Goal: Information Seeking & Learning: Check status

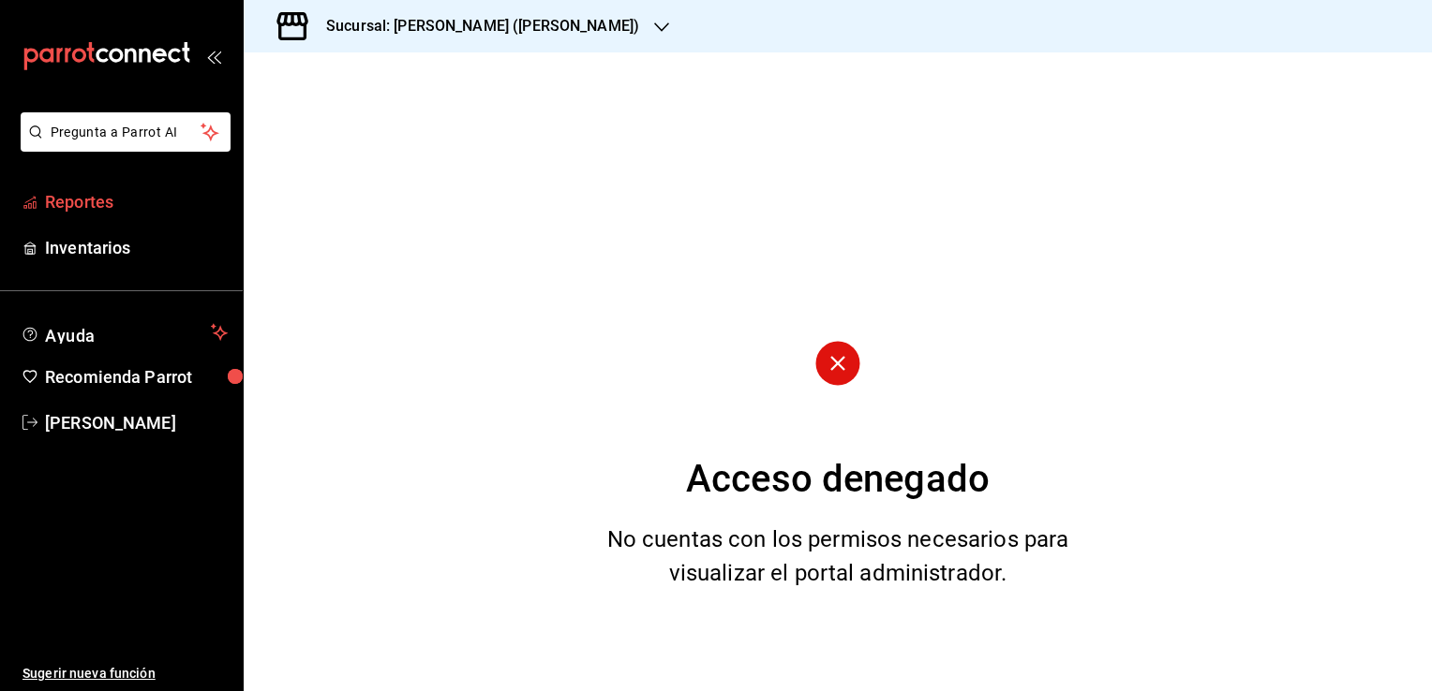
click at [127, 212] on span "Reportes" at bounding box center [136, 201] width 183 height 25
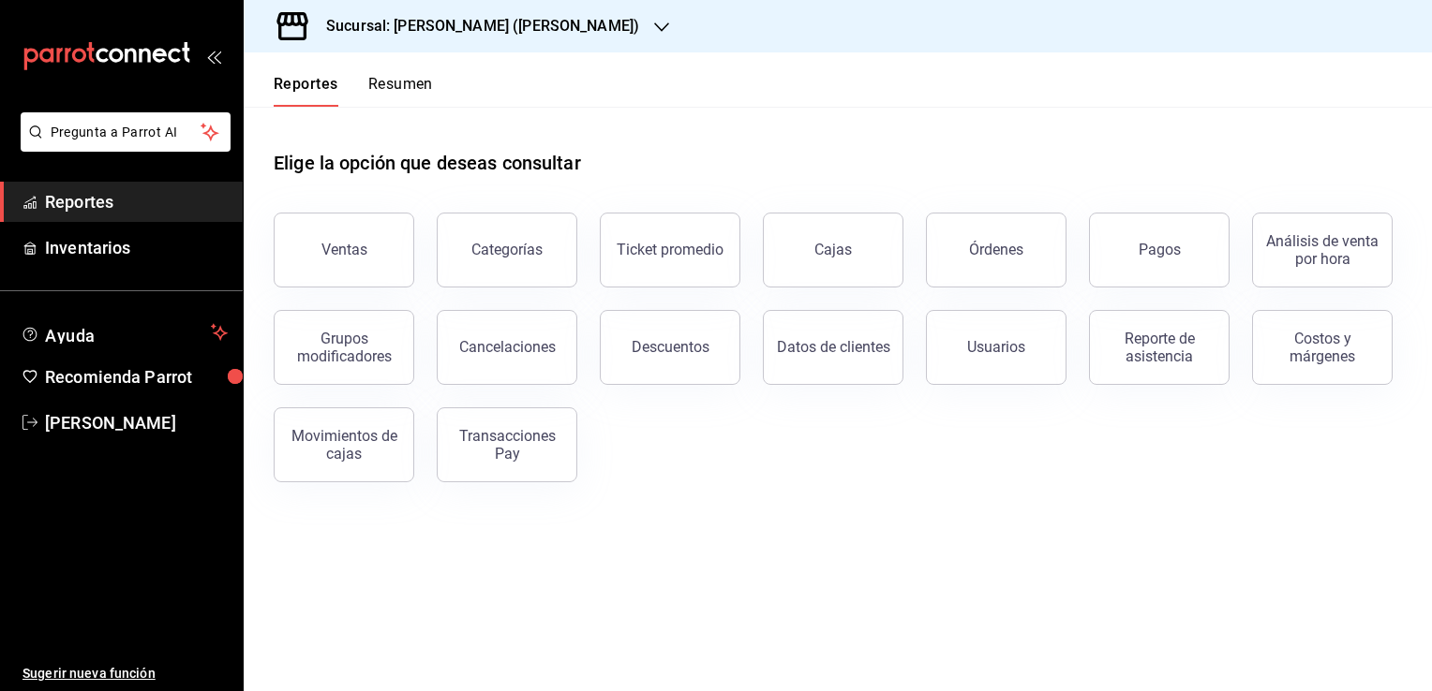
click at [1179, 362] on div "Reporte de asistencia" at bounding box center [1159, 348] width 116 height 36
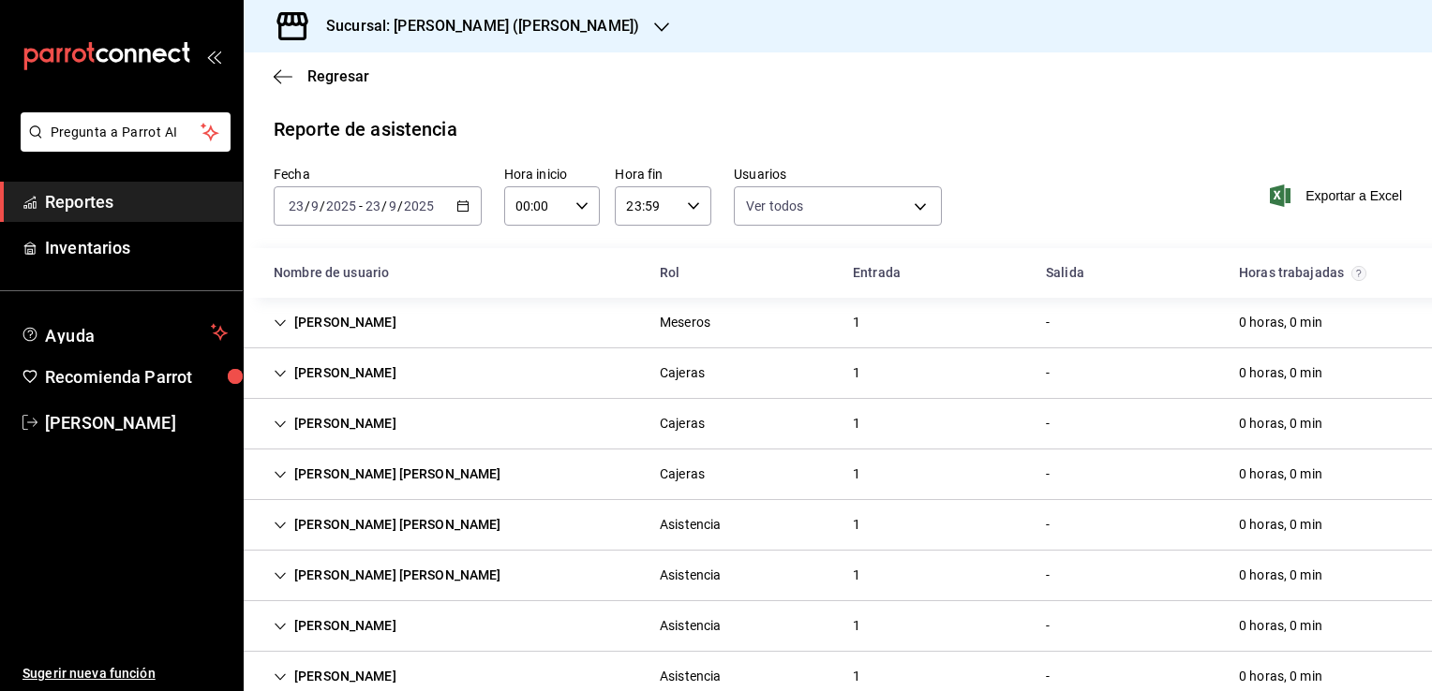
click at [461, 209] on icon "button" at bounding box center [462, 206] width 13 height 13
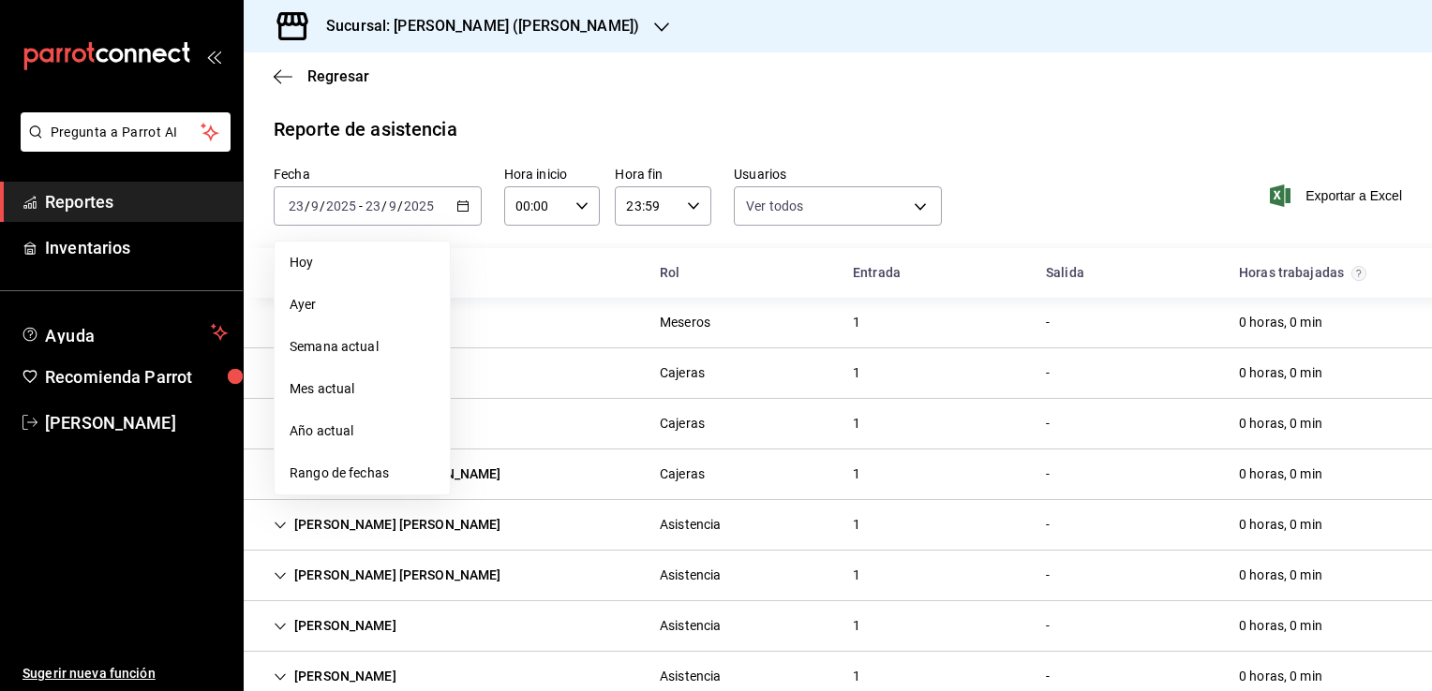
click at [867, 133] on div "Reporte de asistencia" at bounding box center [838, 129] width 1128 height 28
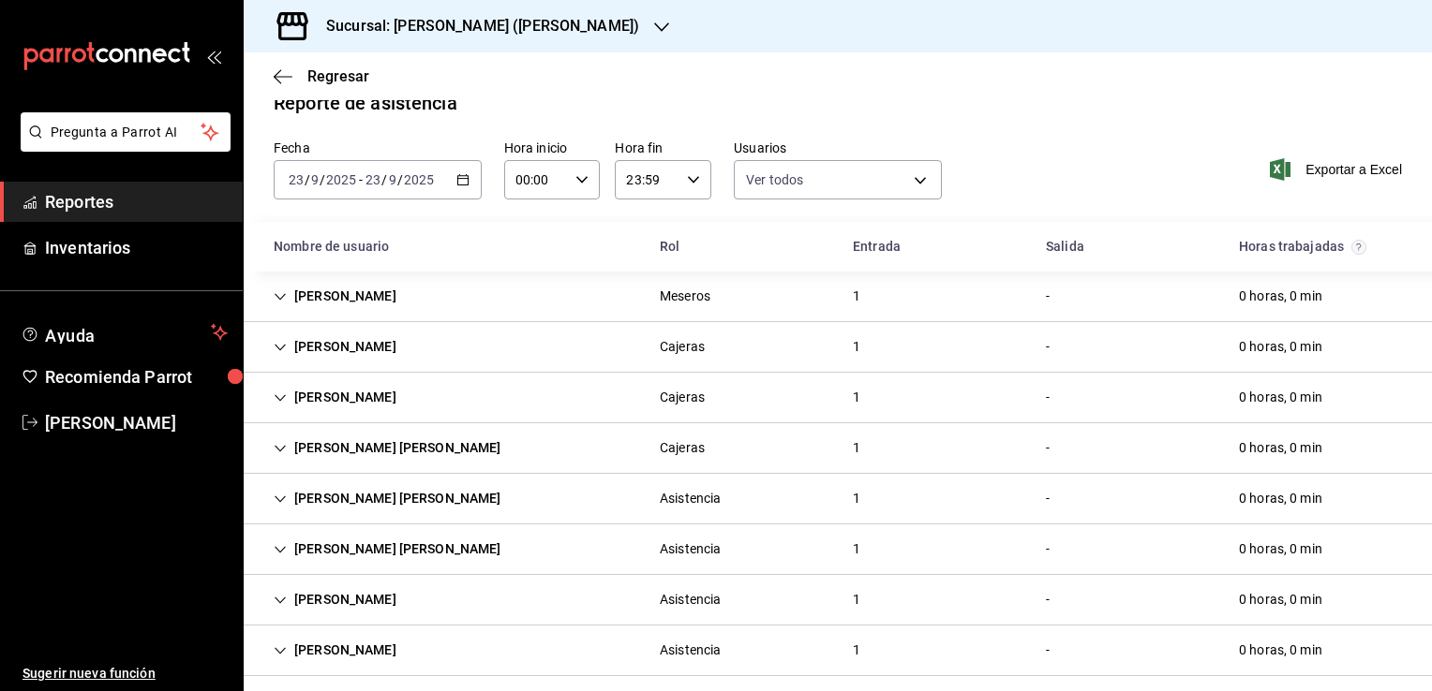
scroll to position [39, 0]
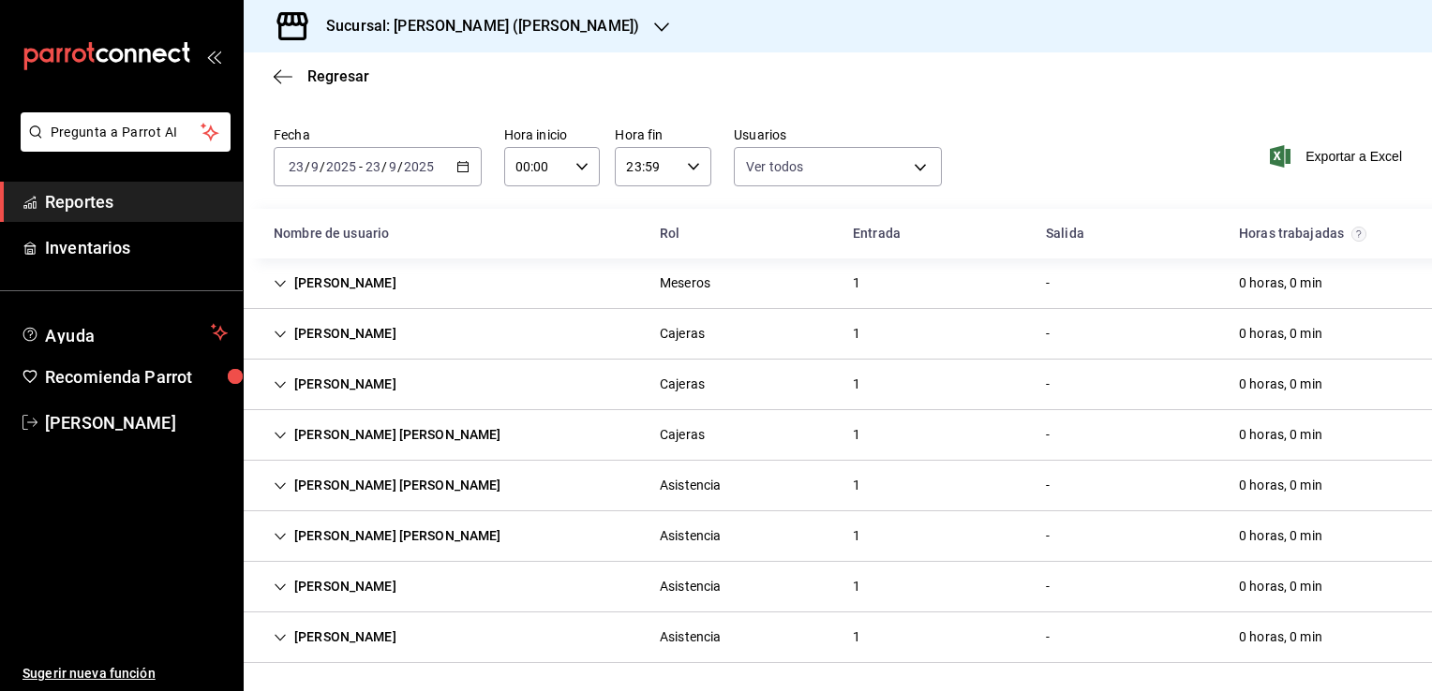
click at [567, 45] on div "Sucursal: [PERSON_NAME] ([PERSON_NAME])" at bounding box center [468, 26] width 418 height 52
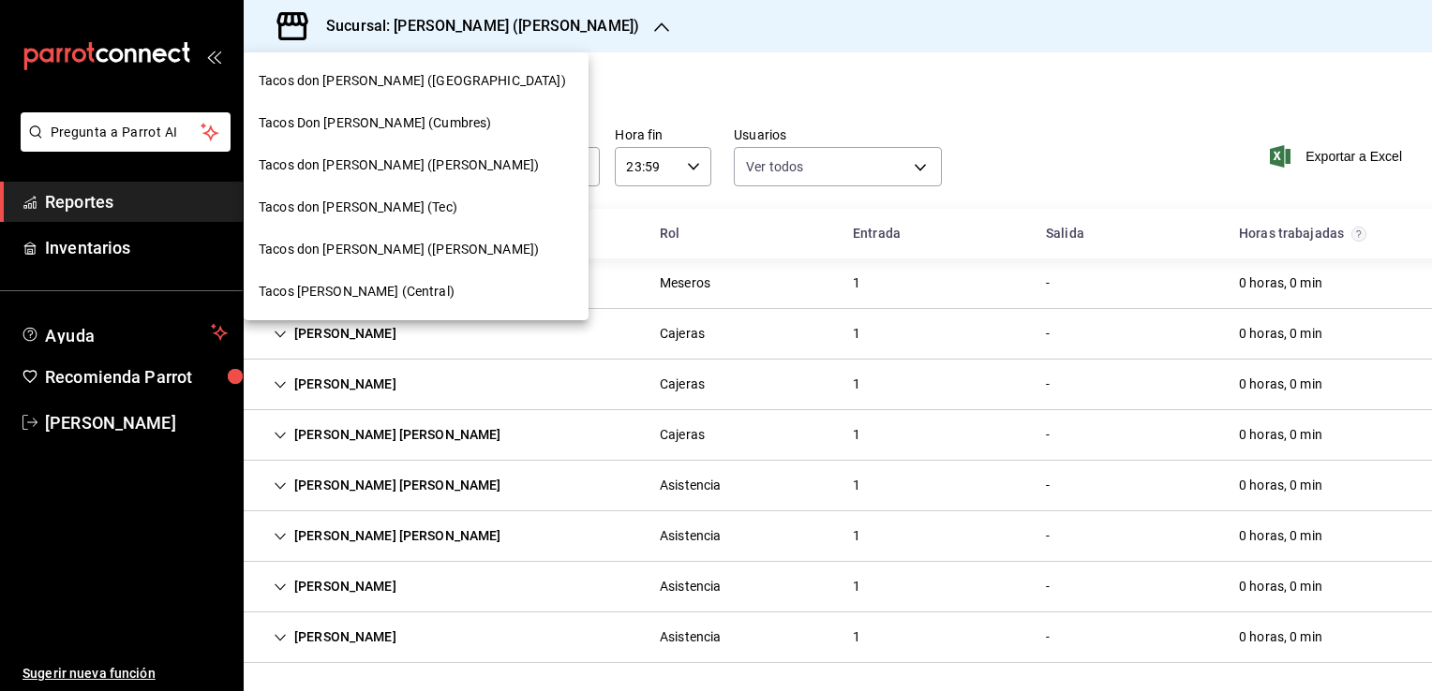
click at [423, 250] on span "Tacos don [PERSON_NAME] ([PERSON_NAME])" at bounding box center [399, 250] width 280 height 20
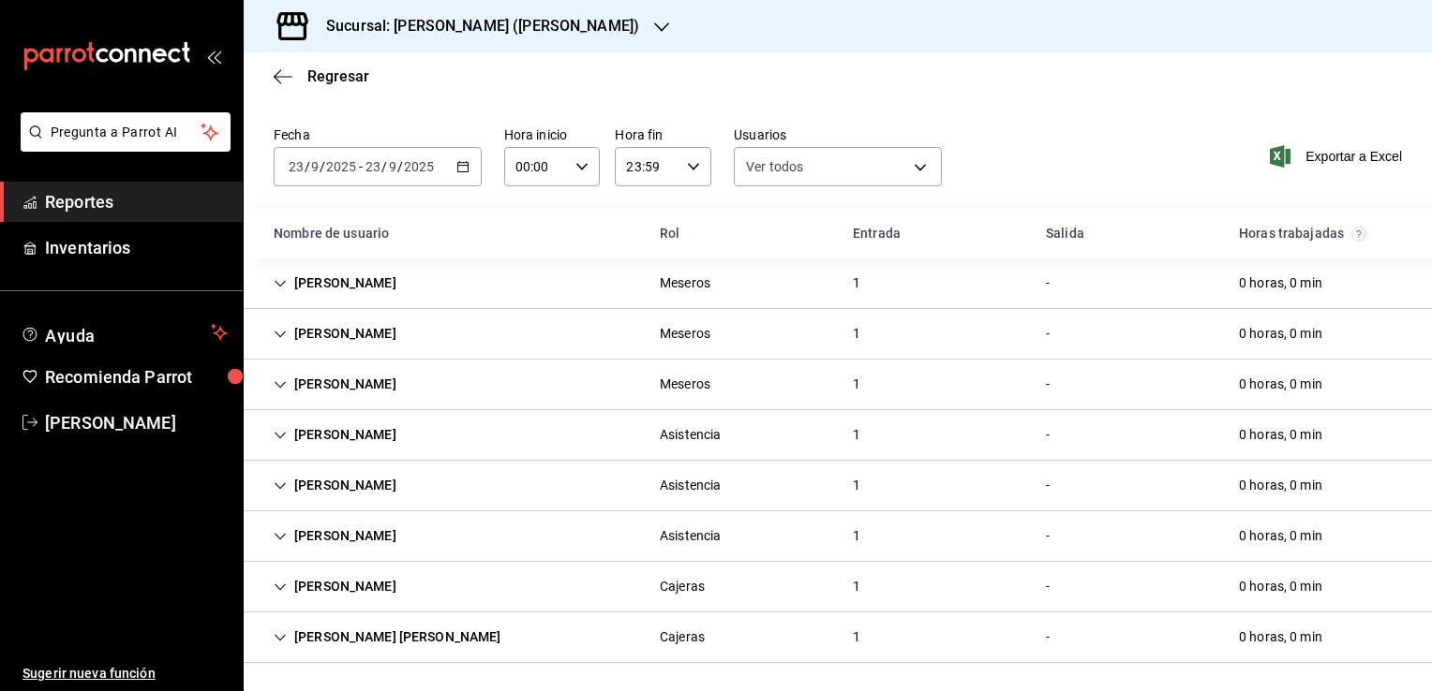
click at [459, 171] on \(Stroke\) "button" at bounding box center [462, 167] width 11 height 10
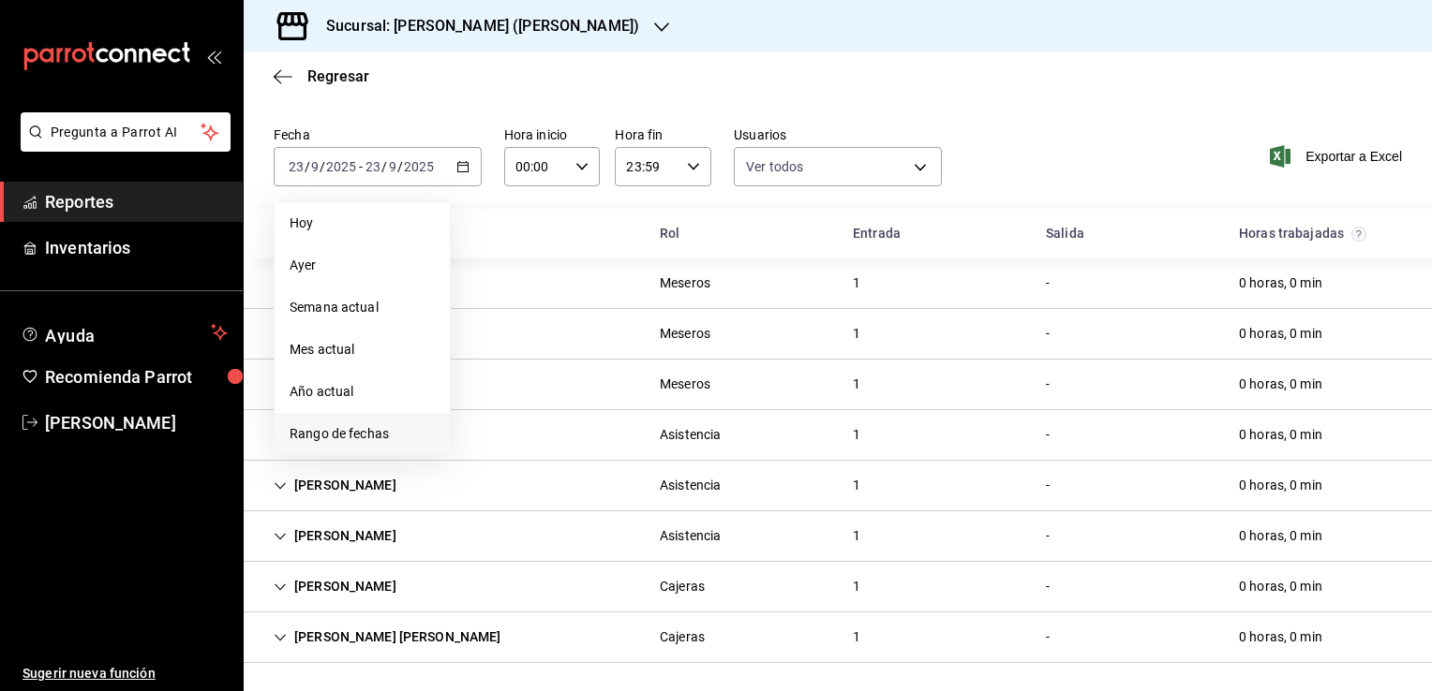
click at [349, 433] on span "Rango de fechas" at bounding box center [361, 434] width 145 height 20
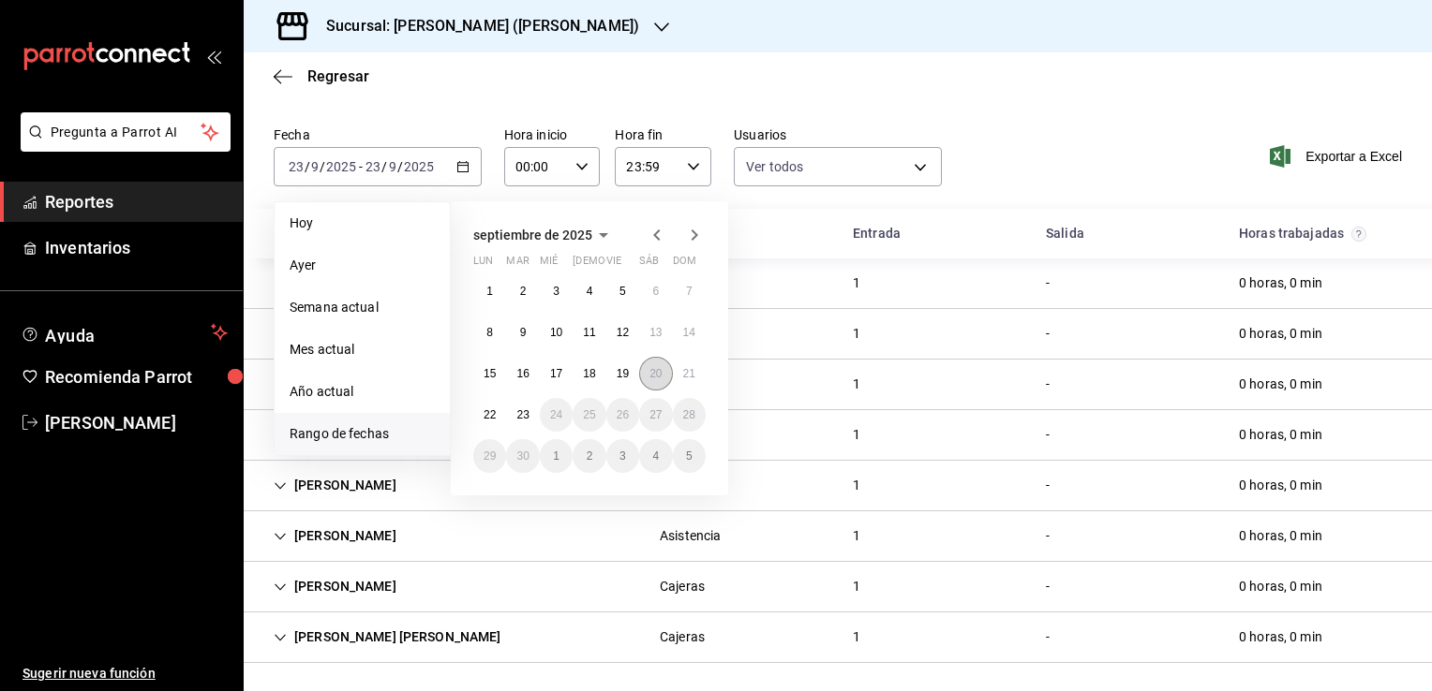
click at [662, 378] on button "20" at bounding box center [655, 374] width 33 height 34
click at [521, 413] on abbr "23" at bounding box center [522, 414] width 12 height 13
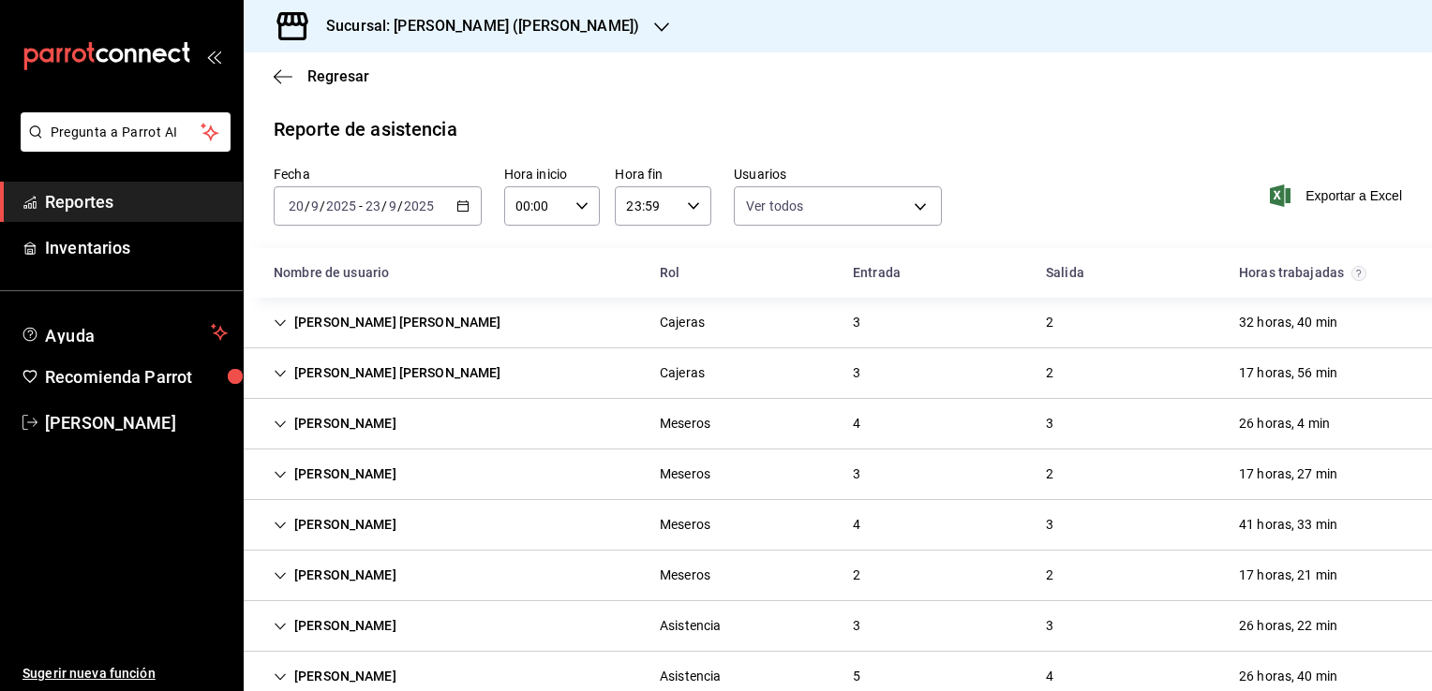
click at [281, 379] on icon "Cell" at bounding box center [280, 373] width 13 height 13
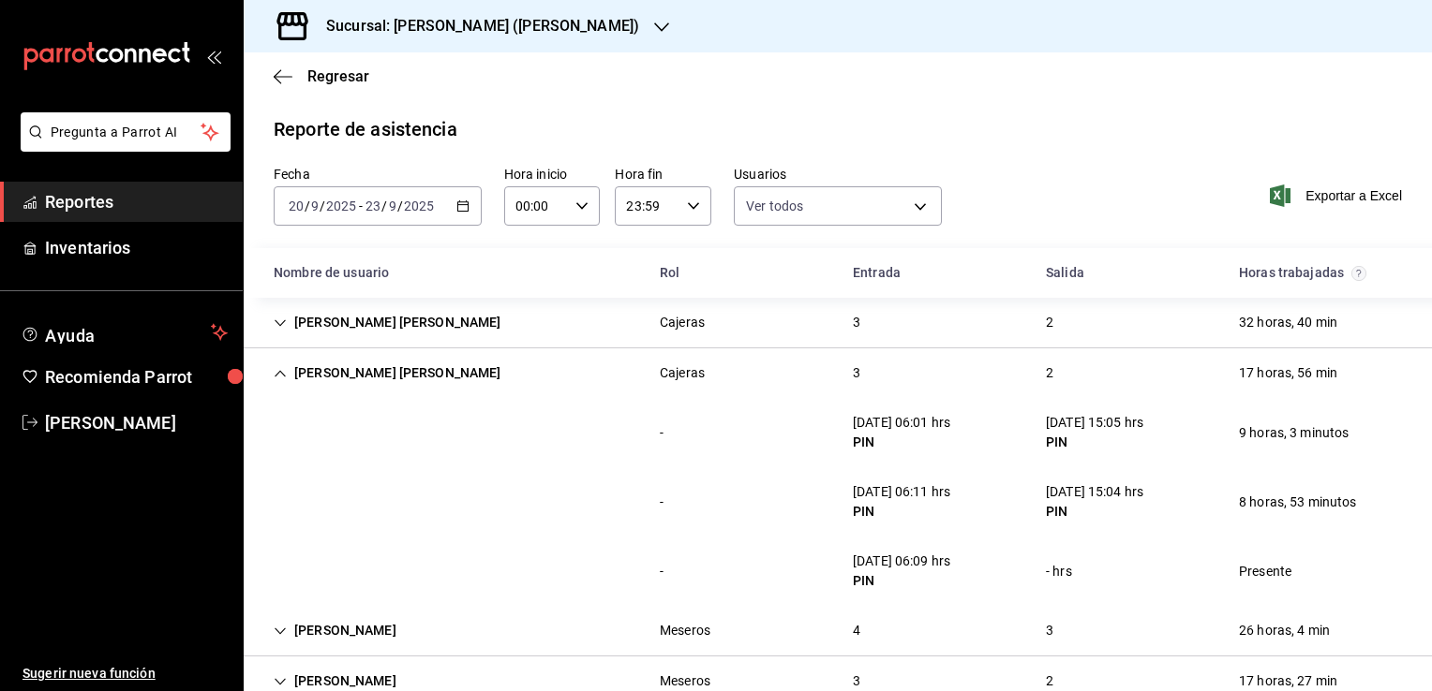
click at [456, 206] on icon "button" at bounding box center [462, 206] width 13 height 13
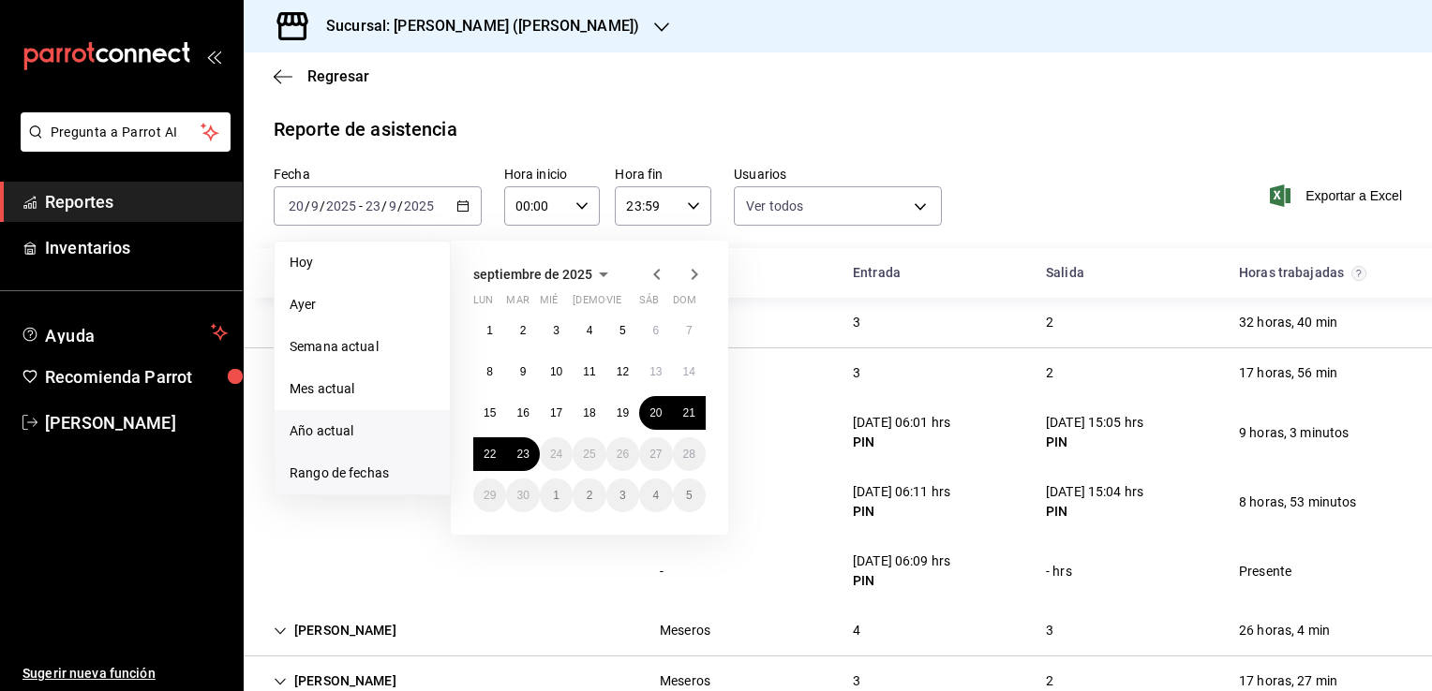
click at [379, 439] on span "Año actual" at bounding box center [361, 432] width 145 height 20
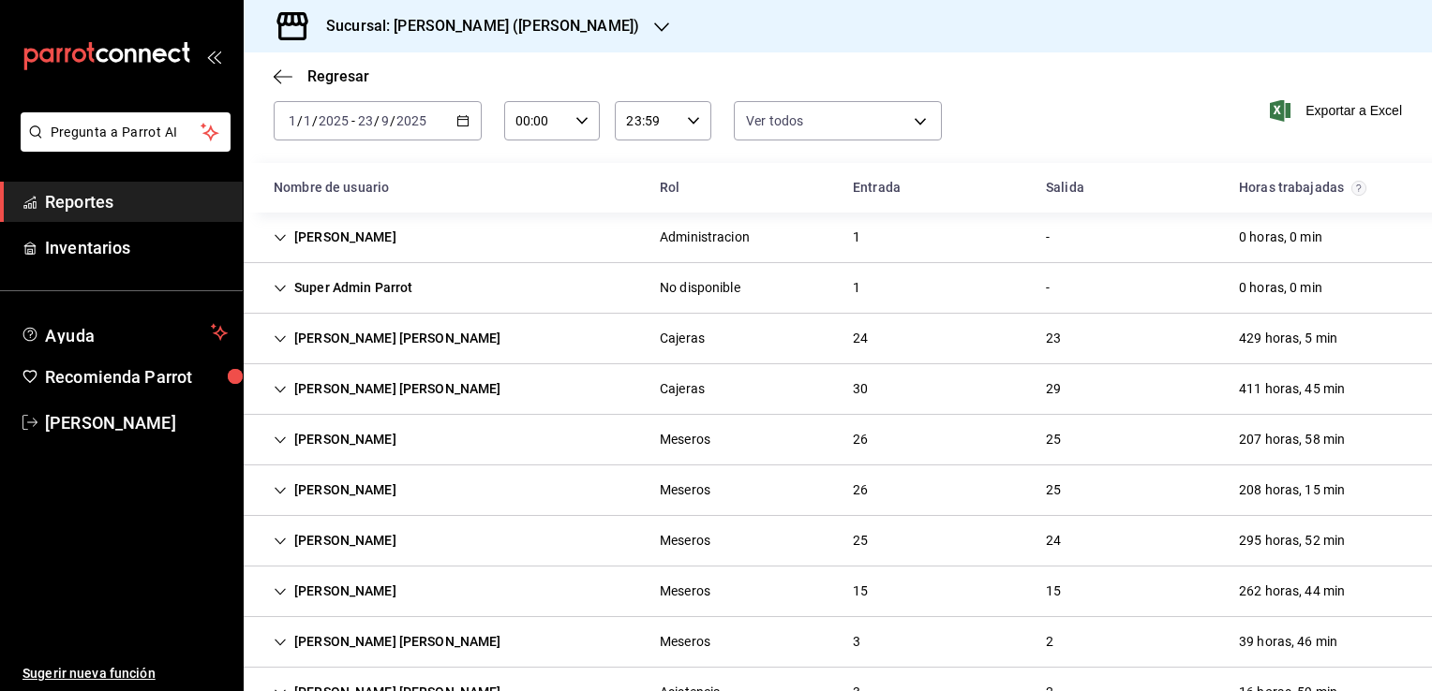
scroll to position [32, 0]
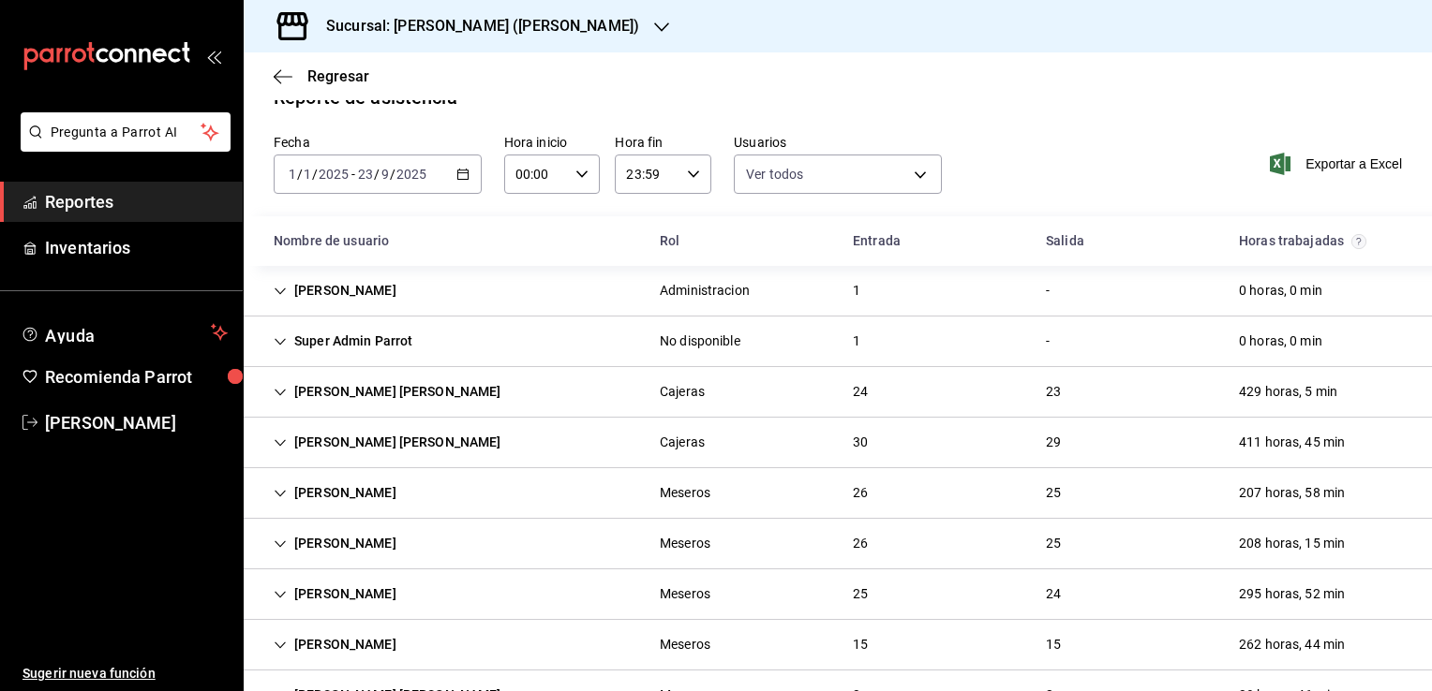
click at [279, 445] on icon "Cell" at bounding box center [280, 443] width 13 height 13
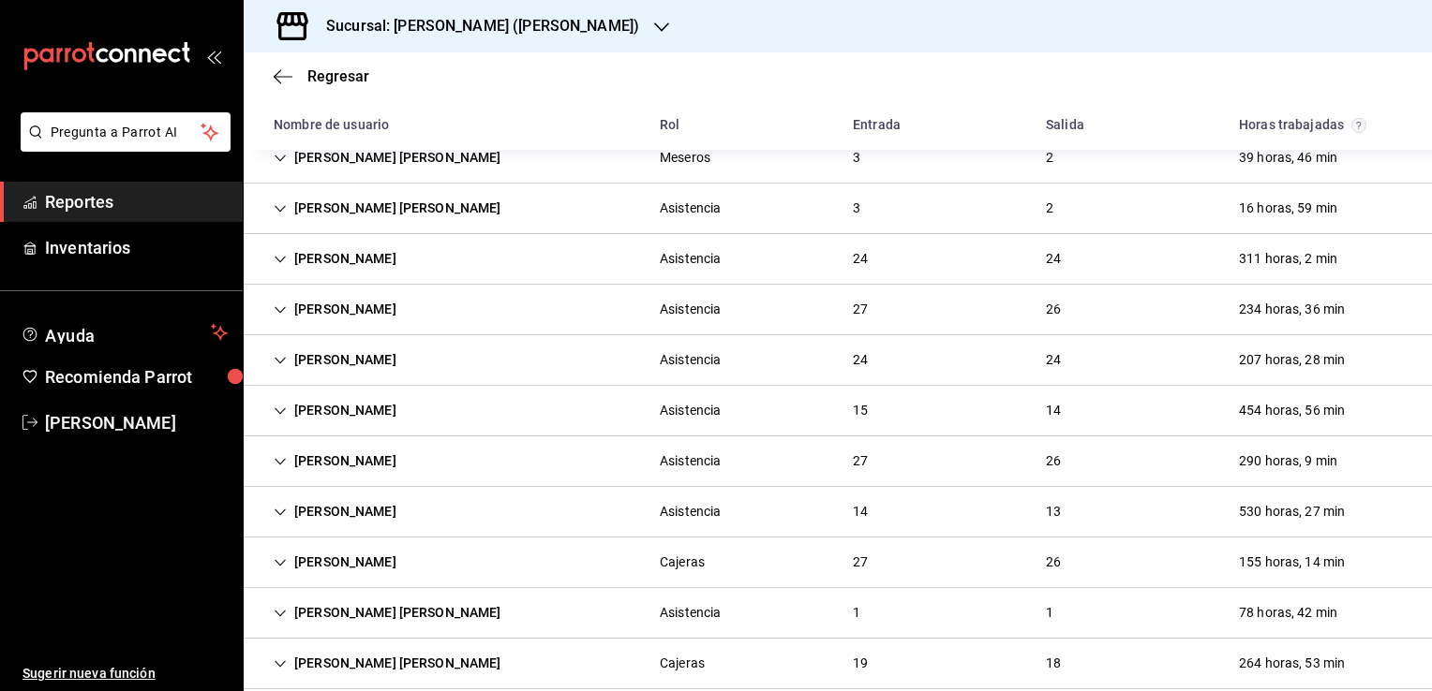
scroll to position [2673, 0]
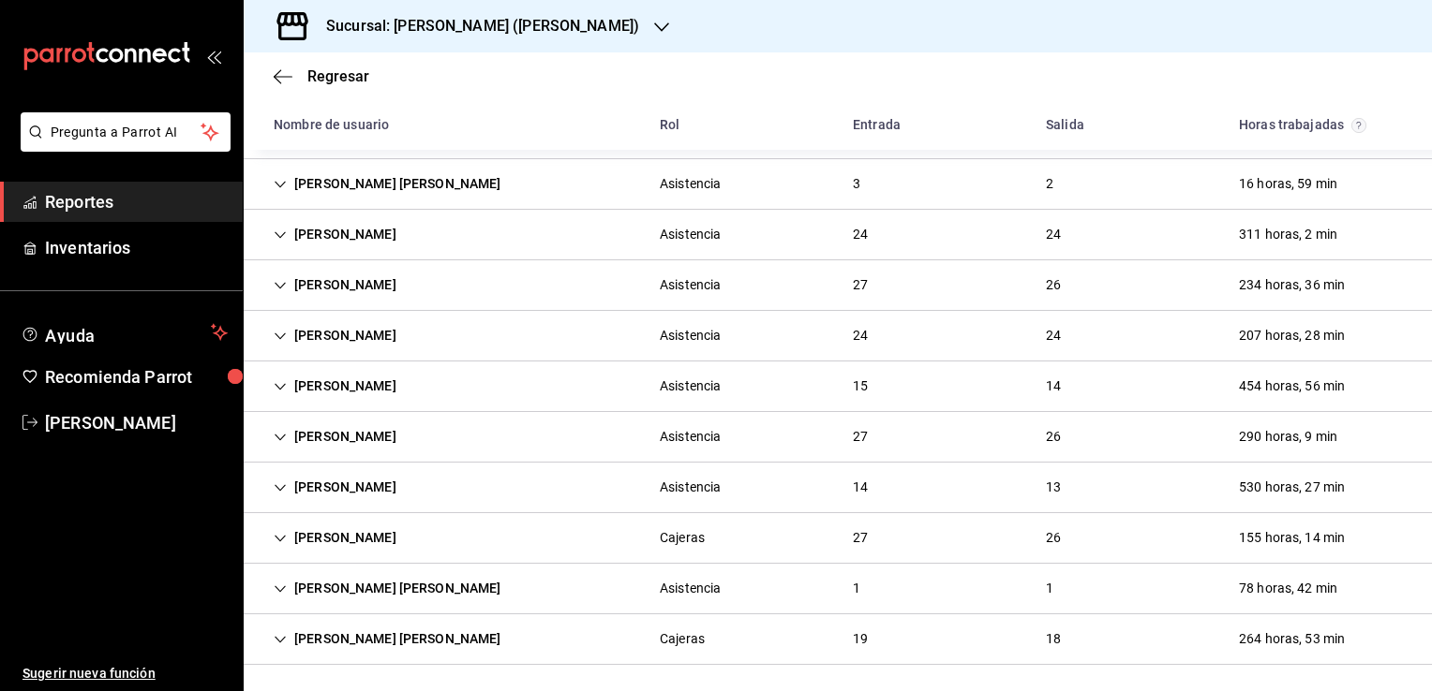
click at [287, 593] on div "[PERSON_NAME] [PERSON_NAME]" at bounding box center [388, 588] width 258 height 35
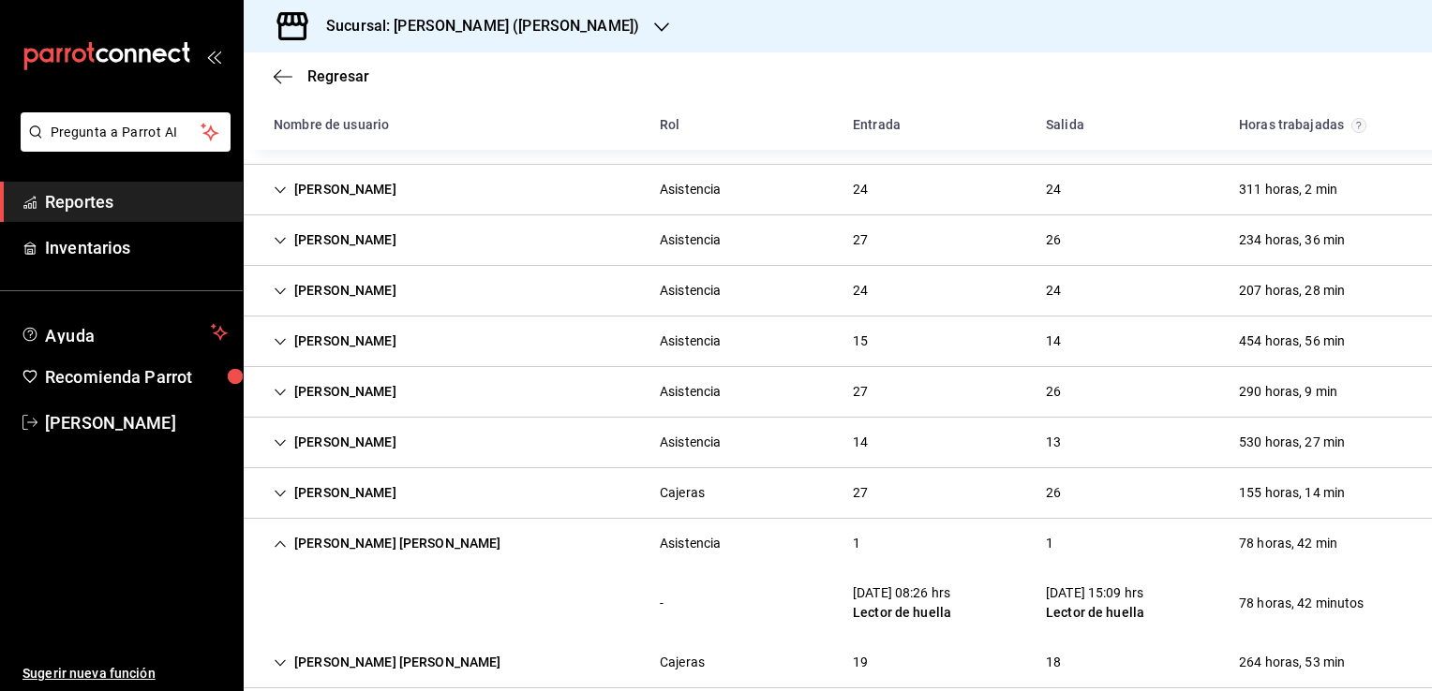
scroll to position [2741, 0]
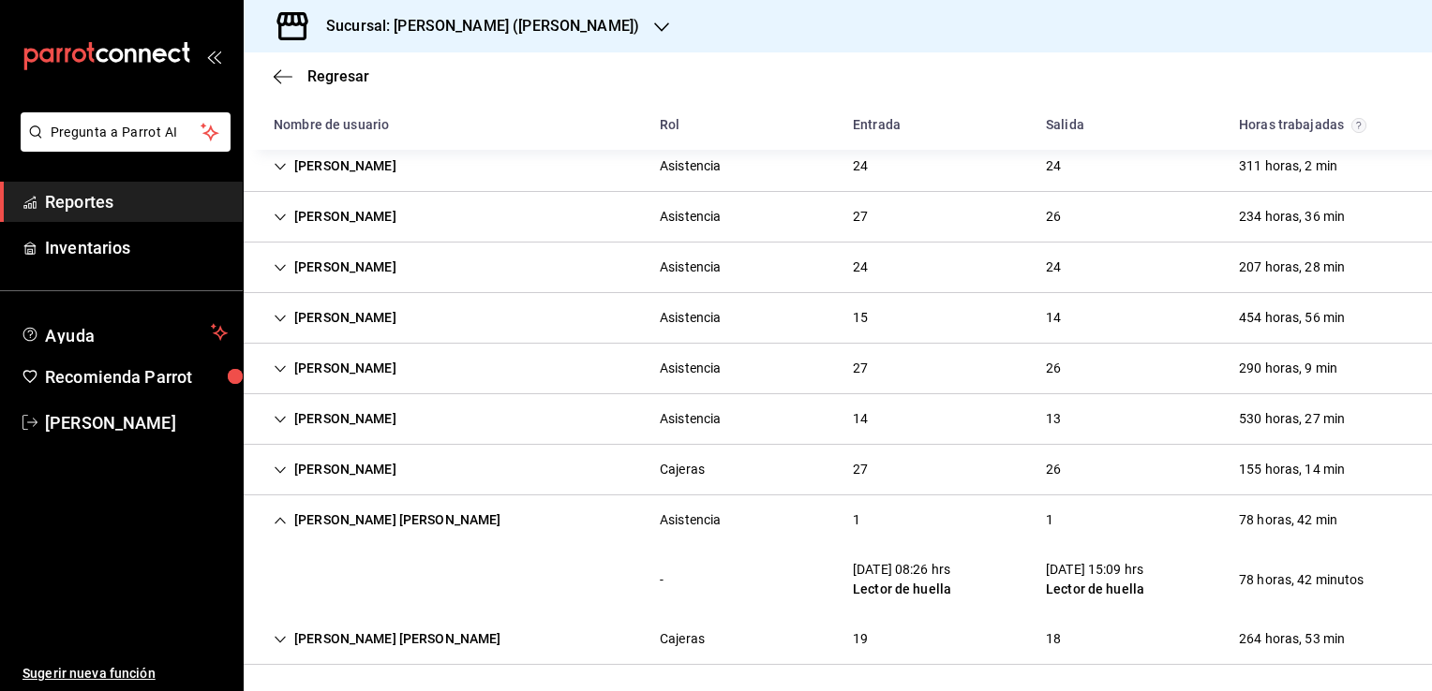
click at [274, 647] on div "[PERSON_NAME] [PERSON_NAME]" at bounding box center [388, 639] width 258 height 35
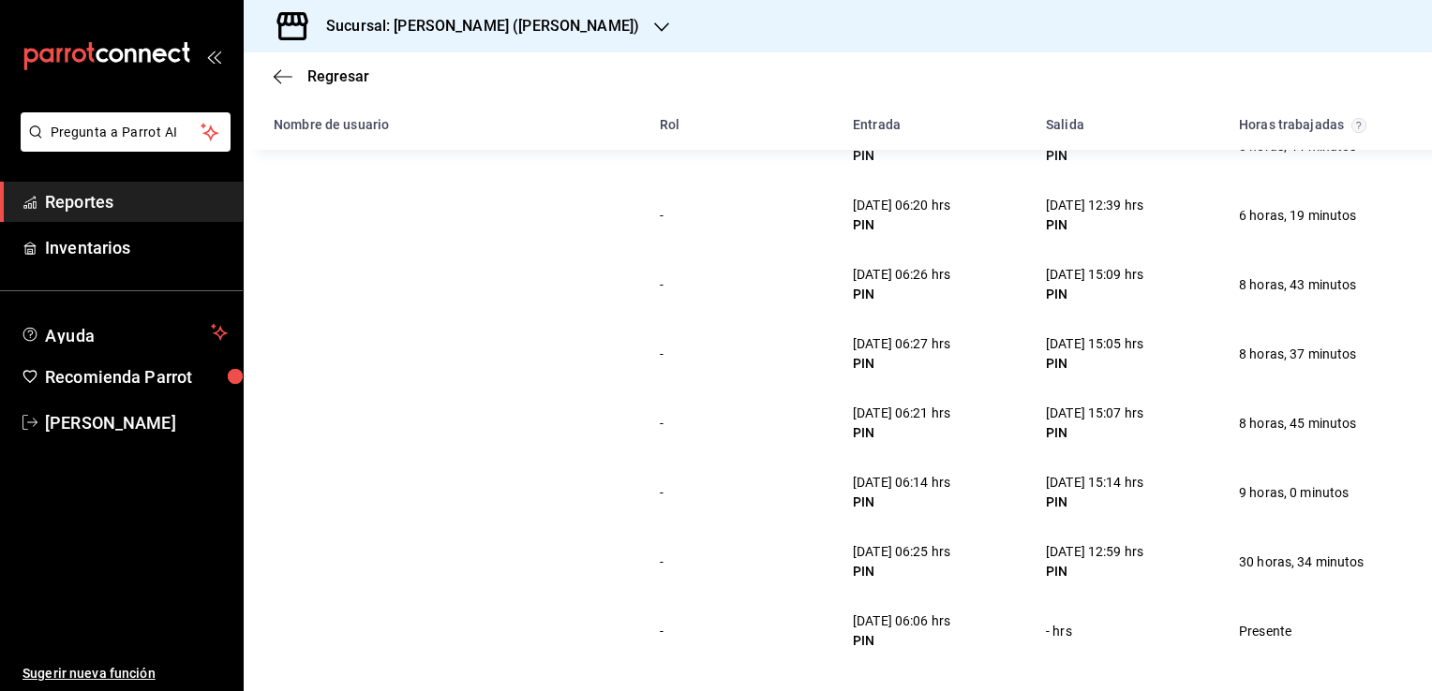
scroll to position [4058, 0]
click at [285, 80] on icon "button" at bounding box center [283, 76] width 19 height 17
